Goal: Information Seeking & Learning: Learn about a topic

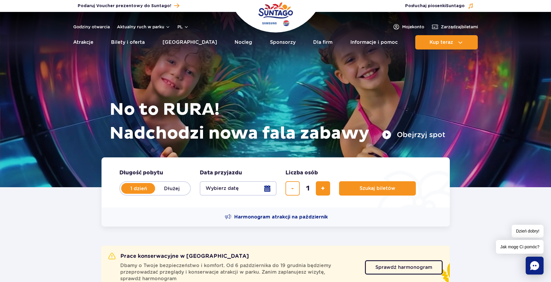
click at [251, 189] on button "Wybierz datę" at bounding box center [238, 188] width 77 height 14
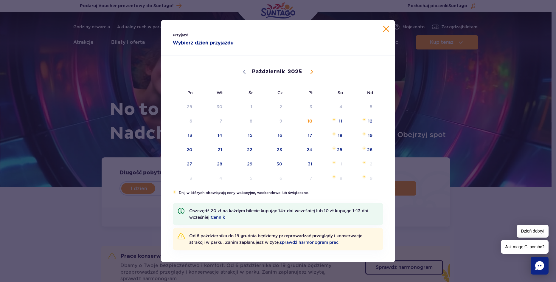
click at [126, 123] on div "Przyjazd Wybierz dzień przyjazdu Październik Listopad Grudzień 2025 Pn Wt Śr Cz…" at bounding box center [278, 141] width 556 height 282
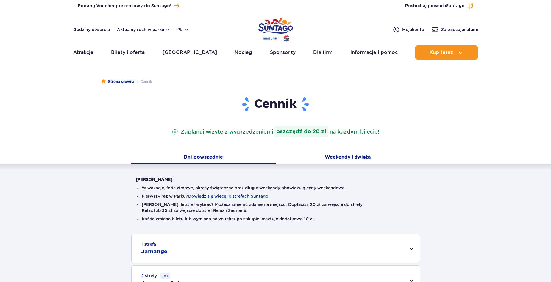
click at [336, 158] on button "Weekendy i święta" at bounding box center [348, 157] width 144 height 13
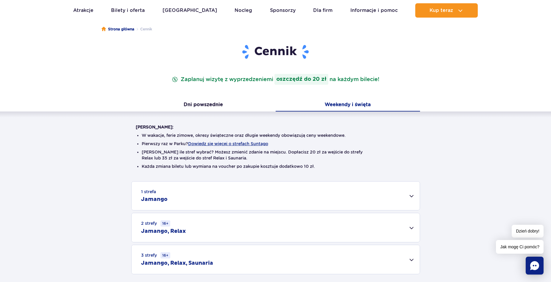
scroll to position [60, 0]
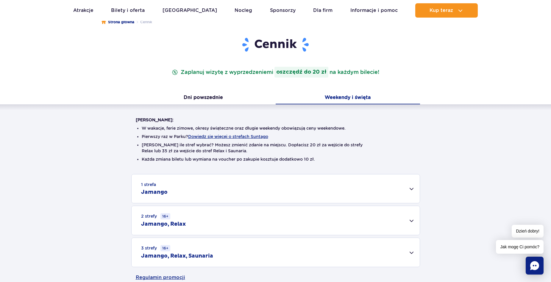
click at [243, 181] on div "1 strefa Jamango" at bounding box center [276, 188] width 288 height 29
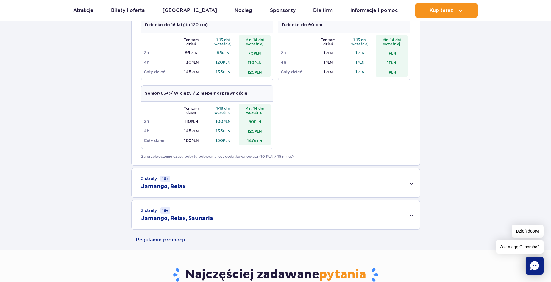
scroll to position [328, 0]
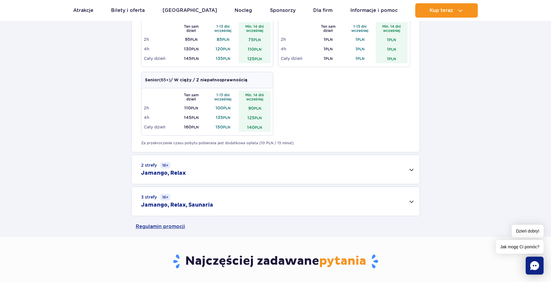
click at [214, 203] on div "3 strefy 16+ Jamango, Relax, Saunaria" at bounding box center [276, 201] width 288 height 29
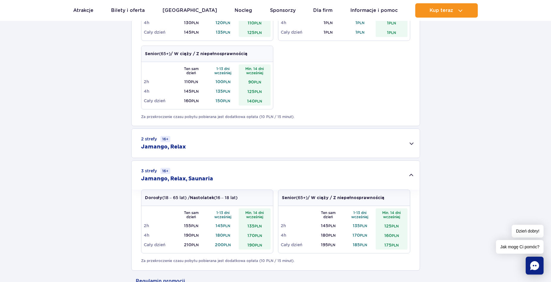
scroll to position [357, 0]
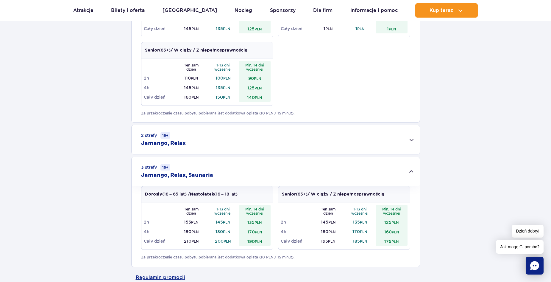
click at [210, 177] on h2 "Jamango, Relax, Saunaria" at bounding box center [177, 175] width 72 height 7
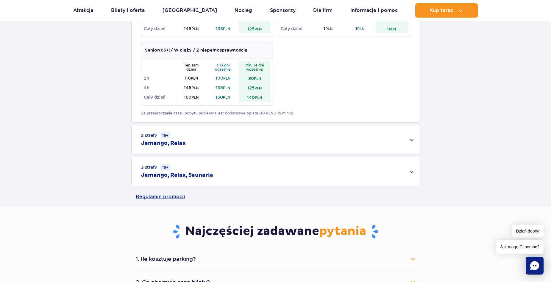
click at [196, 144] on div "2 strefy 16+ Jamango, Relax" at bounding box center [276, 139] width 288 height 29
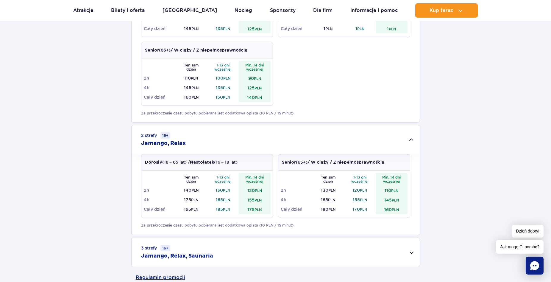
click at [196, 144] on div "2 strefy 16+ Jamango, Relax" at bounding box center [276, 139] width 288 height 29
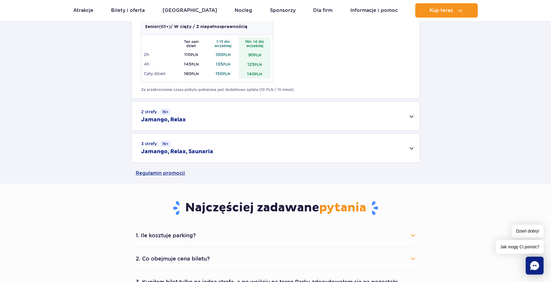
scroll to position [506, 0]
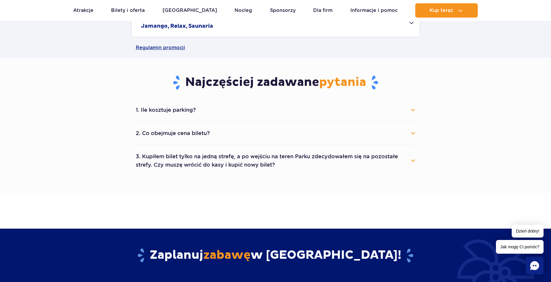
click at [178, 133] on button "2. Co obejmuje cena biletu?" at bounding box center [276, 133] width 280 height 13
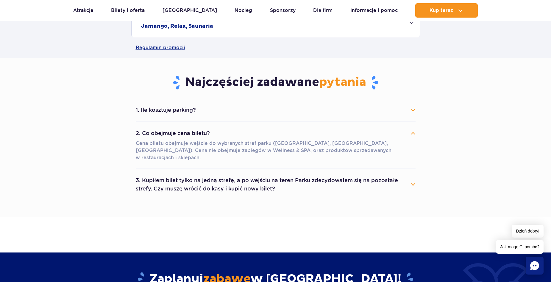
click at [178, 133] on button "2. Co obejmuje cena biletu?" at bounding box center [276, 133] width 280 height 13
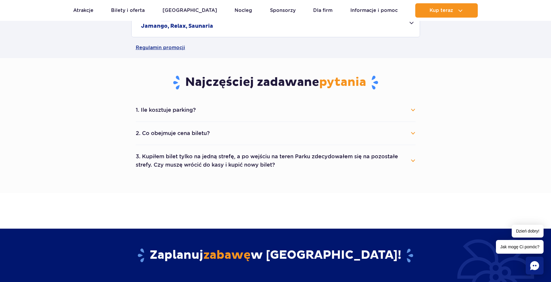
click at [192, 165] on button "3. Kupiłem bilet tylko na jedną strefę, a po wejściu na teren Parku zdecydowałe…" at bounding box center [276, 160] width 280 height 21
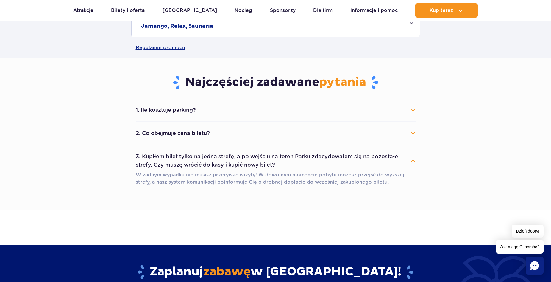
click at [221, 171] on button "3. Kupiłem bilet tylko na jedną strefę, a po wejściu na teren Parku zdecydowałe…" at bounding box center [276, 160] width 280 height 21
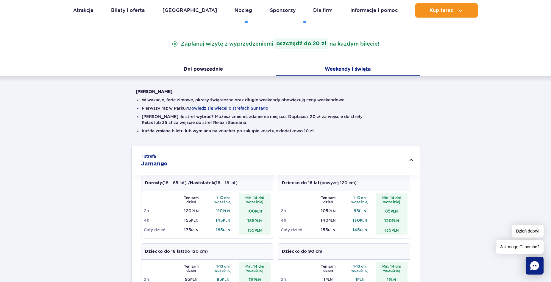
scroll to position [60, 0]
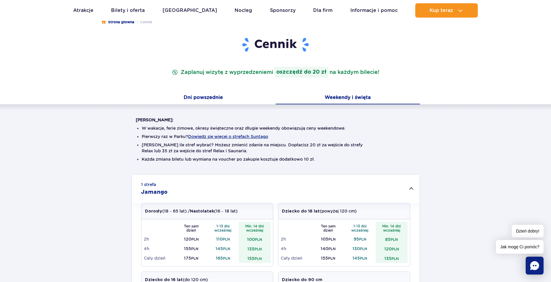
click at [209, 101] on button "Dni powszednie" at bounding box center [203, 98] width 144 height 13
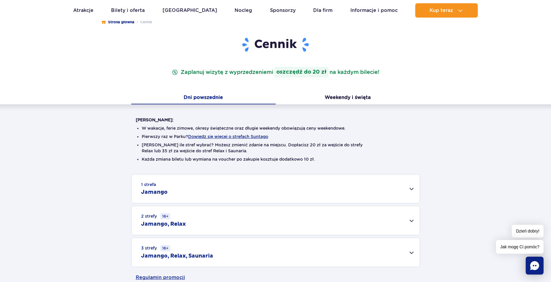
click at [238, 186] on div "1 strefa Jamango" at bounding box center [276, 188] width 288 height 29
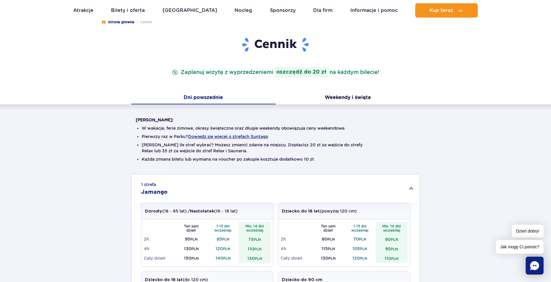
click at [235, 189] on div "1 strefa Jamango" at bounding box center [276, 188] width 288 height 29
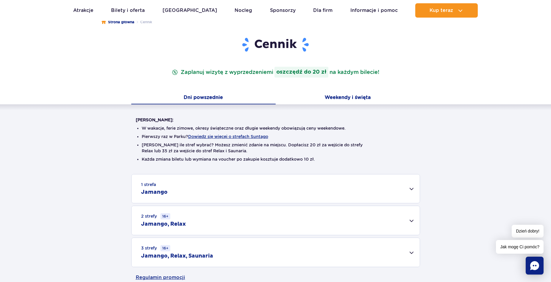
click at [345, 97] on button "Weekendy i święta" at bounding box center [348, 98] width 144 height 13
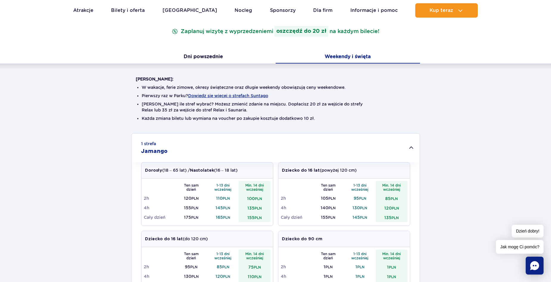
scroll to position [89, 0]
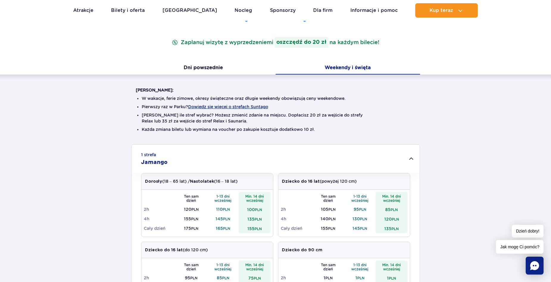
click at [175, 182] on p "Dorosły (18 – 65 lat) / Nastolatek (16 – 18 lat)" at bounding box center [191, 181] width 93 height 6
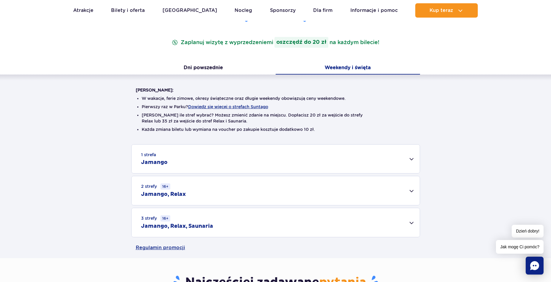
click at [183, 163] on div "1 strefa Jamango" at bounding box center [276, 158] width 288 height 29
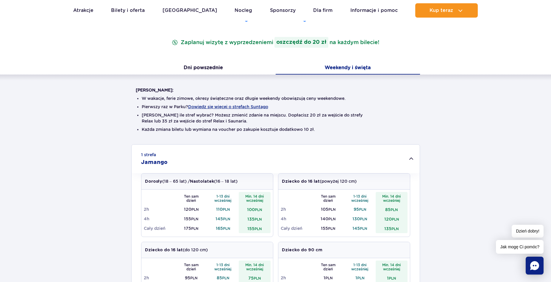
click at [183, 163] on div "1 strefa Jamango" at bounding box center [276, 158] width 288 height 29
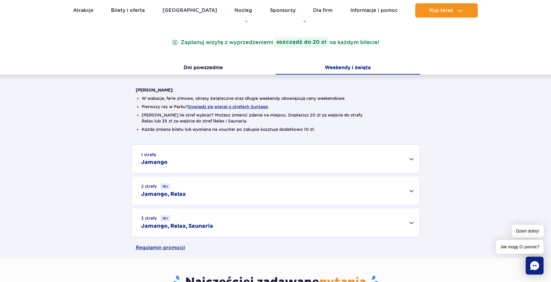
click at [198, 162] on div "1 strefa Jamango" at bounding box center [276, 158] width 288 height 29
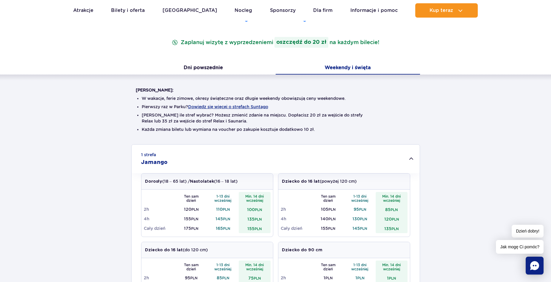
click at [198, 162] on div "1 strefa Jamango" at bounding box center [276, 158] width 288 height 29
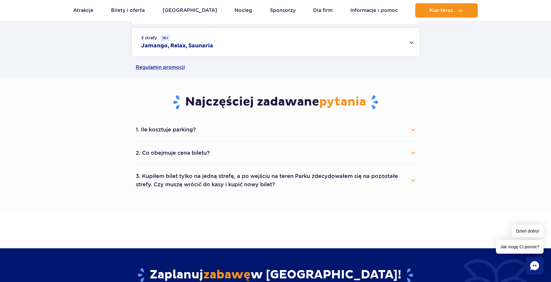
scroll to position [149, 0]
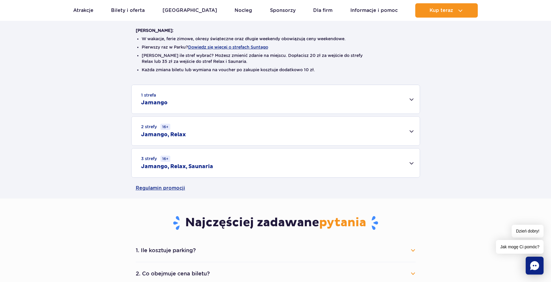
click at [186, 131] on div "2 strefy 16+ Jamango, Relax" at bounding box center [276, 130] width 288 height 29
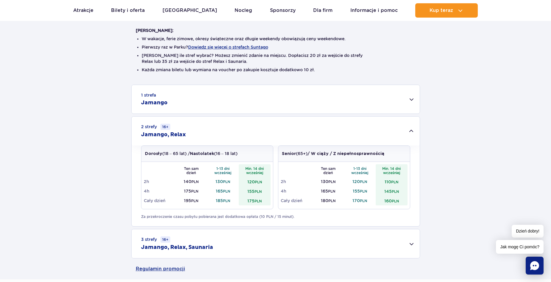
click at [186, 131] on div "2 strefy 16+ Jamango, Relax" at bounding box center [276, 130] width 288 height 29
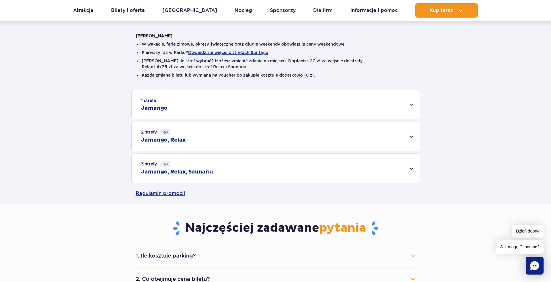
scroll to position [119, 0]
